Goal: Transaction & Acquisition: Purchase product/service

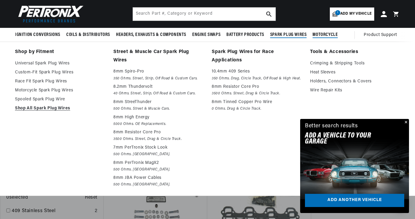
scroll to position [70, 0]
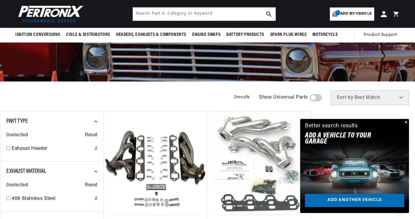
click at [338, 9] on link "1 Add my vehicle" at bounding box center [352, 14] width 44 height 13
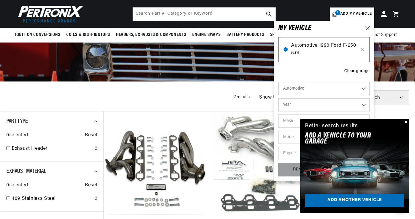
click at [313, 53] on span "Automotive 1990 Ford F-250 5.0L" at bounding box center [324, 49] width 66 height 15
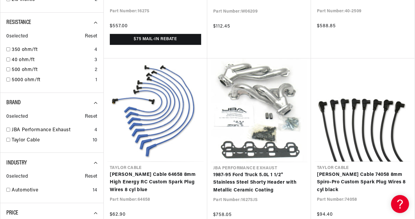
scroll to position [490, 0]
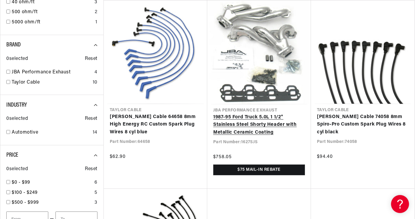
click at [259, 117] on link "1987-95 Ford Truck 5.0L 1 1/2" Stainless Steel Shorty Header with Metallic Cera…" at bounding box center [259, 125] width 92 height 23
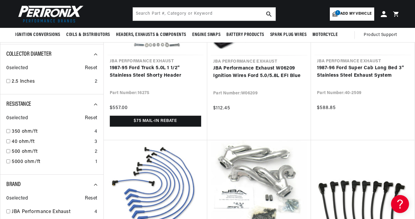
scroll to position [0, 0]
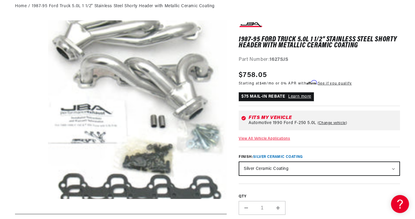
scroll to position [0, 361]
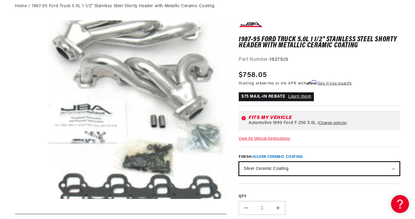
click at [298, 167] on select "Natural Stainless Silver Ceramic Coating" at bounding box center [320, 168] width 160 height 13
click at [240, 162] on select "Natural Stainless Silver Ceramic Coating" at bounding box center [320, 168] width 160 height 13
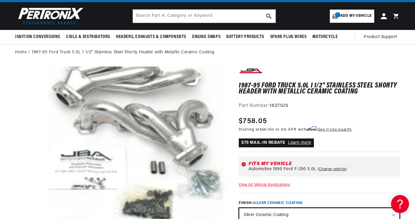
scroll to position [0, 0]
